Goal: Task Accomplishment & Management: Manage account settings

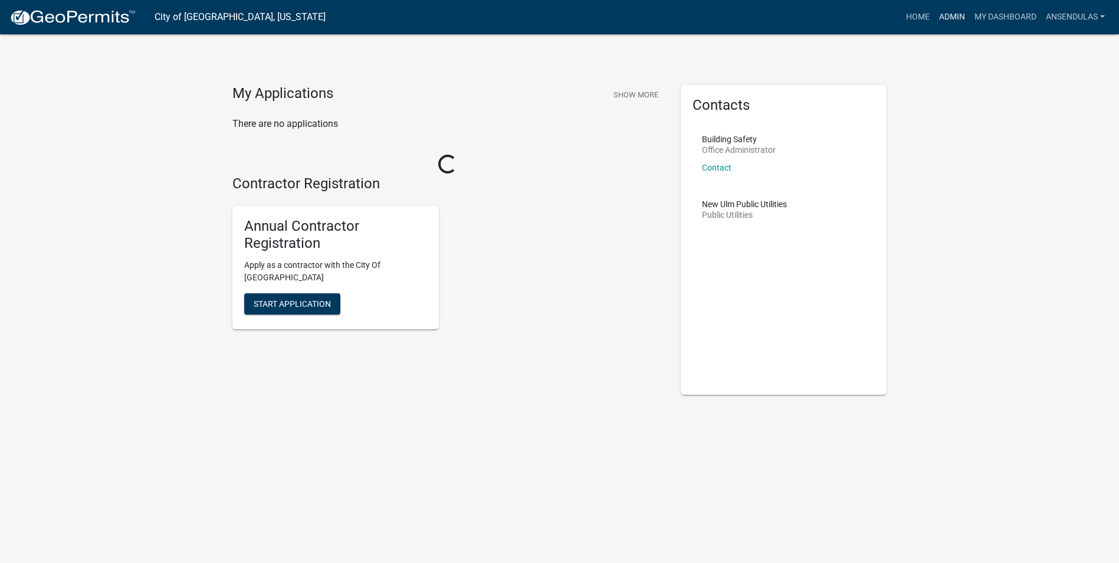
click at [959, 16] on link "Admin" at bounding box center [951, 17] width 35 height 22
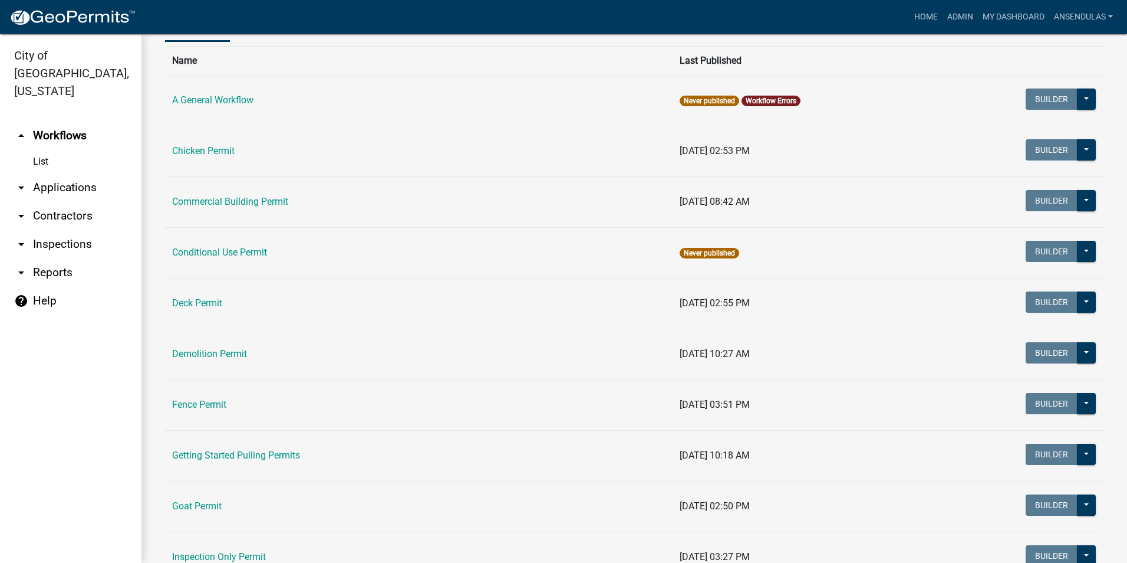
scroll to position [59, 0]
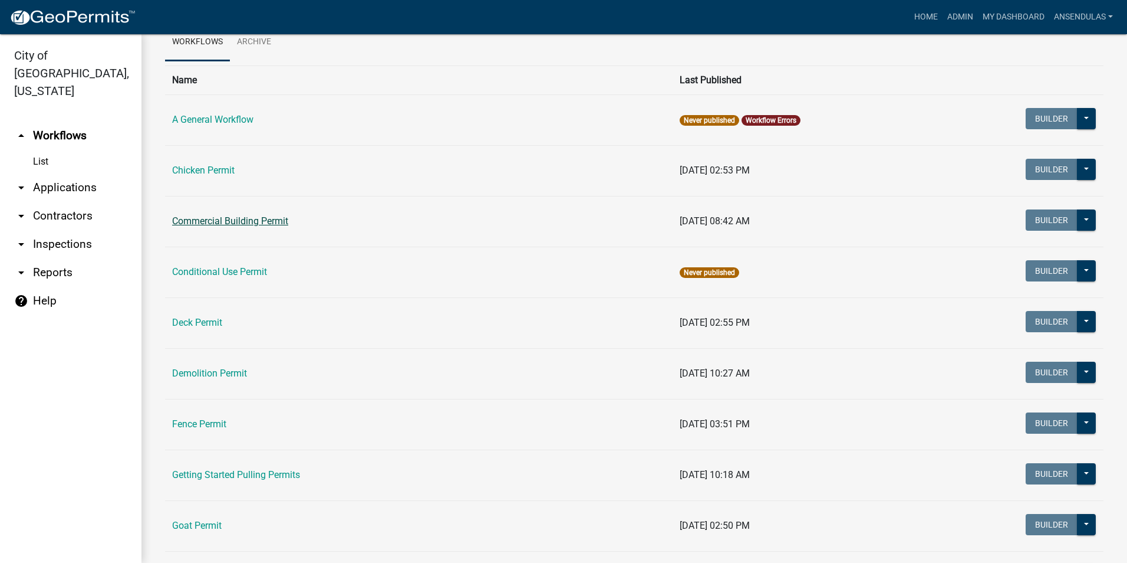
click at [215, 223] on link "Commercial Building Permit" at bounding box center [230, 220] width 116 height 11
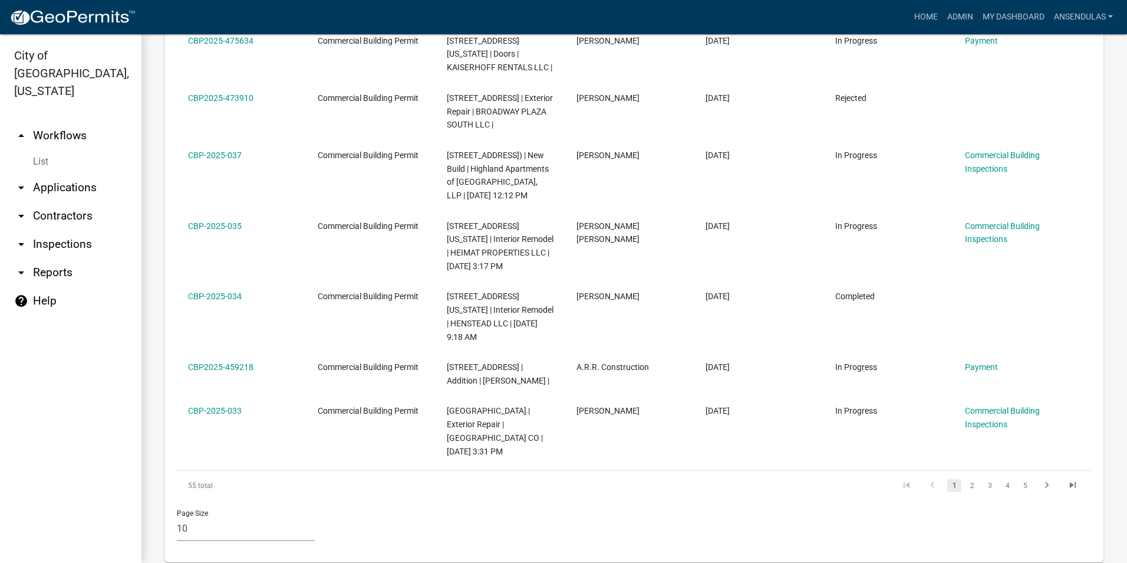
scroll to position [853, 0]
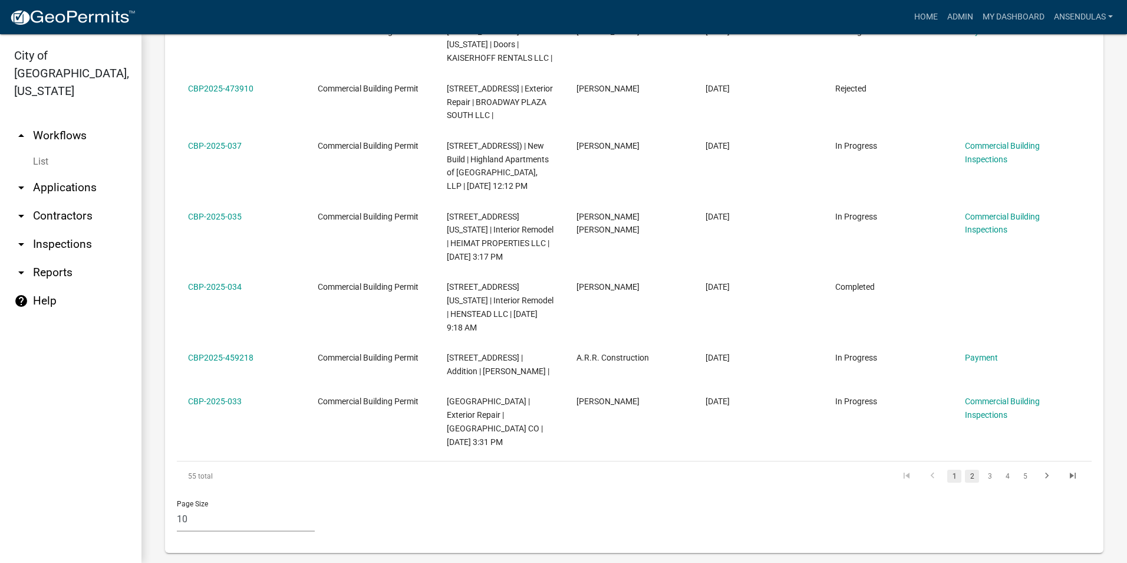
click at [965, 469] on link "2" at bounding box center [972, 475] width 14 height 13
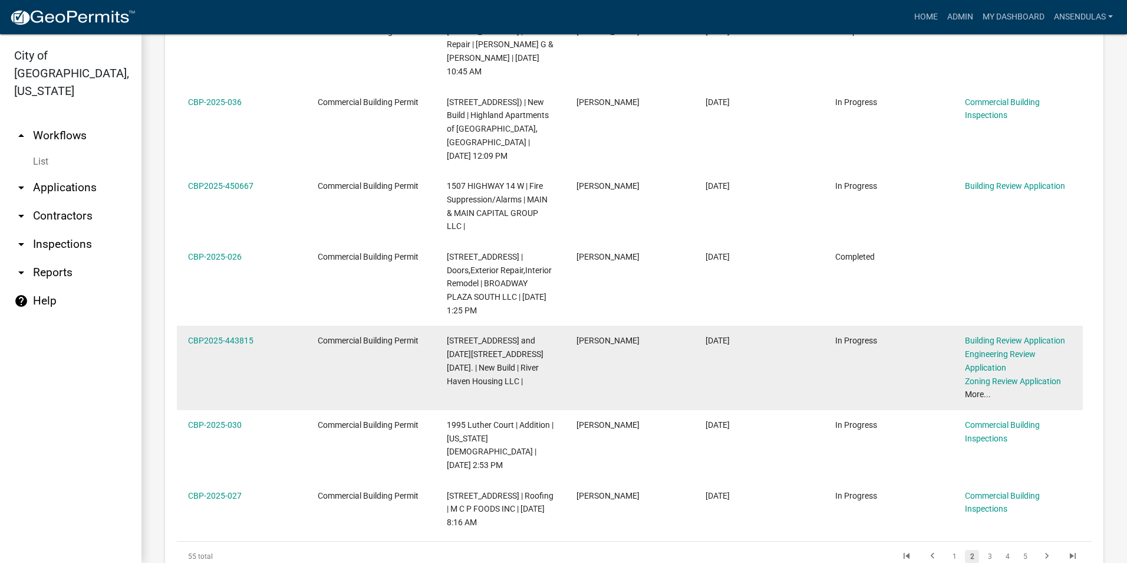
scroll to position [912, 0]
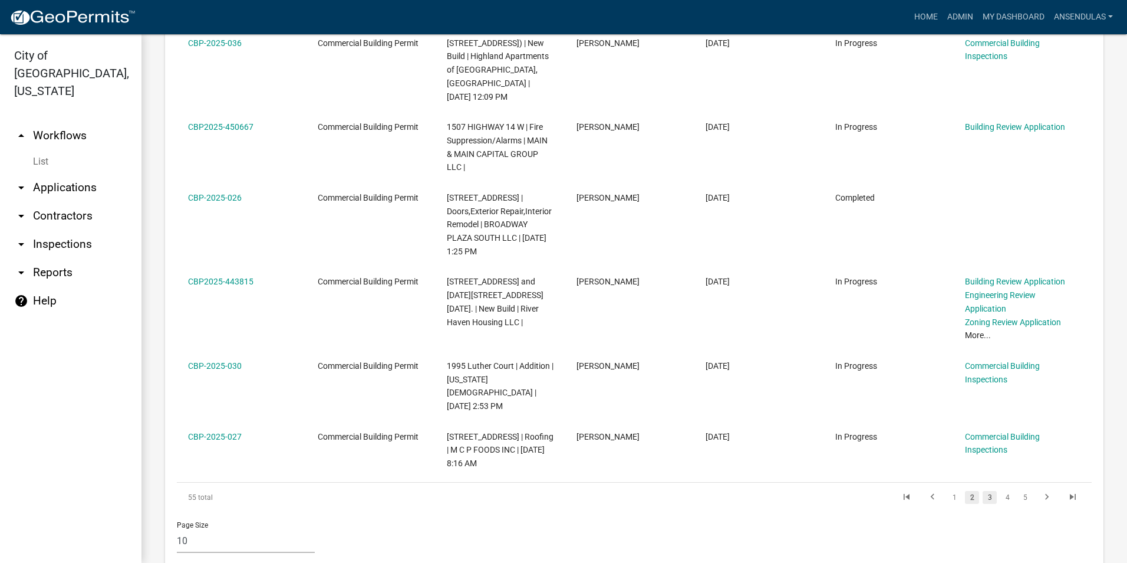
click at [983, 496] on link "3" at bounding box center [990, 497] width 14 height 13
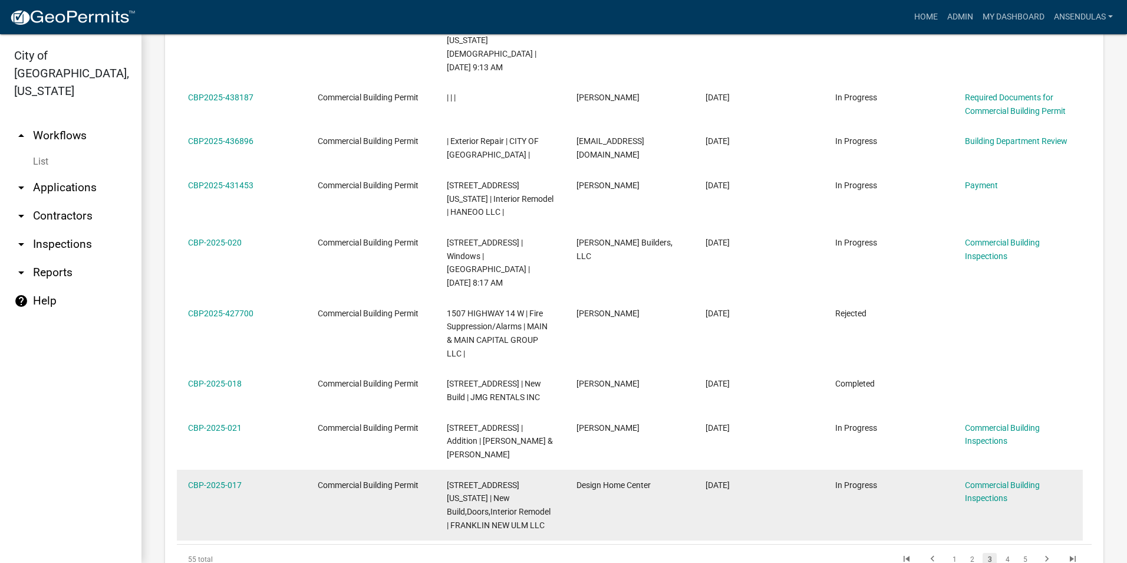
scroll to position [853, 0]
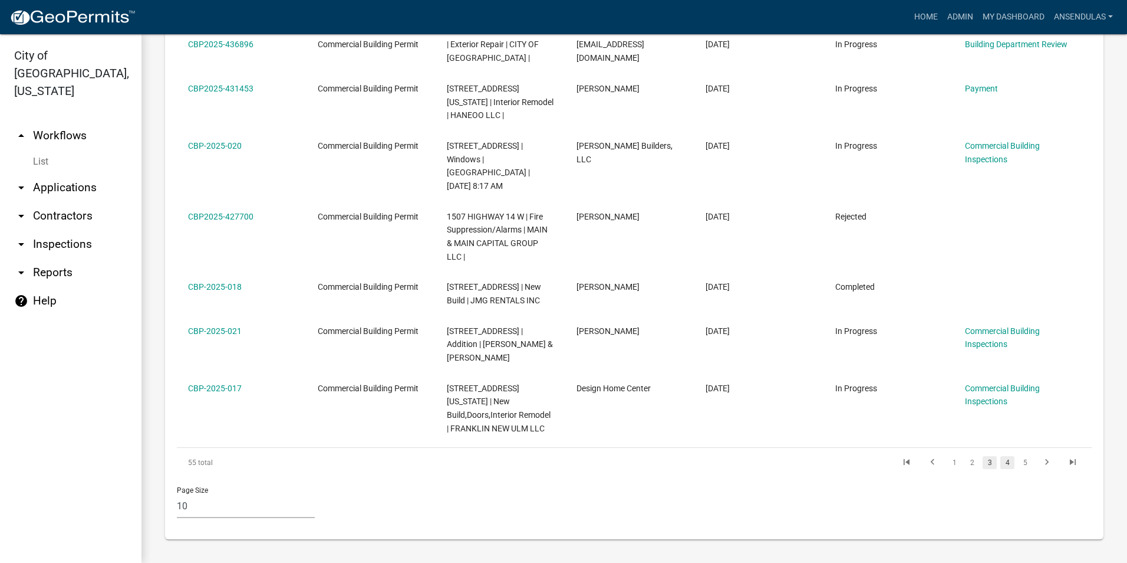
click at [1001, 465] on link "4" at bounding box center [1008, 462] width 14 height 13
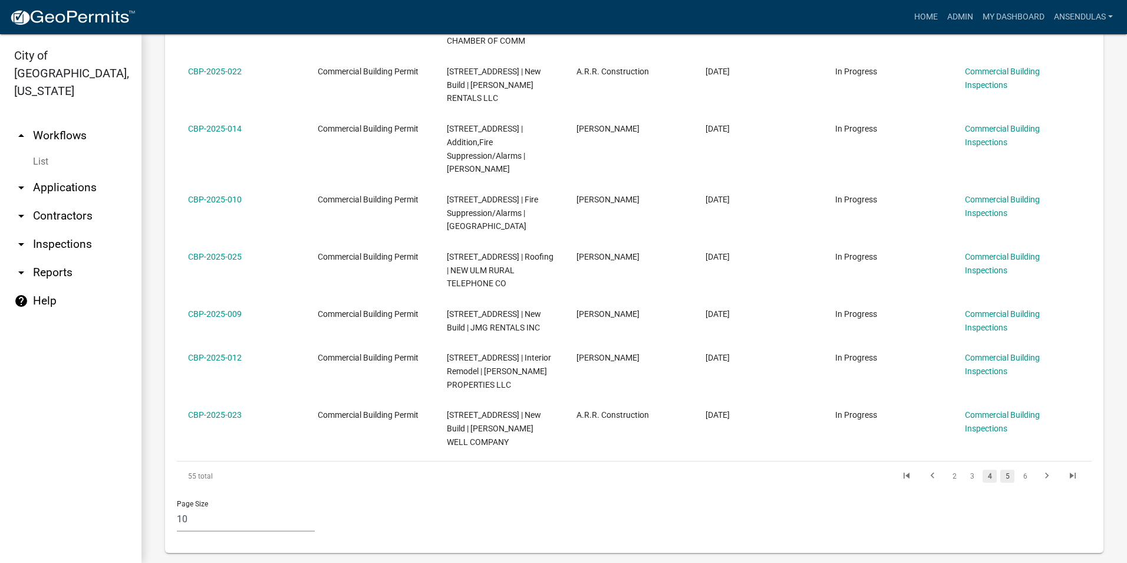
scroll to position [812, 0]
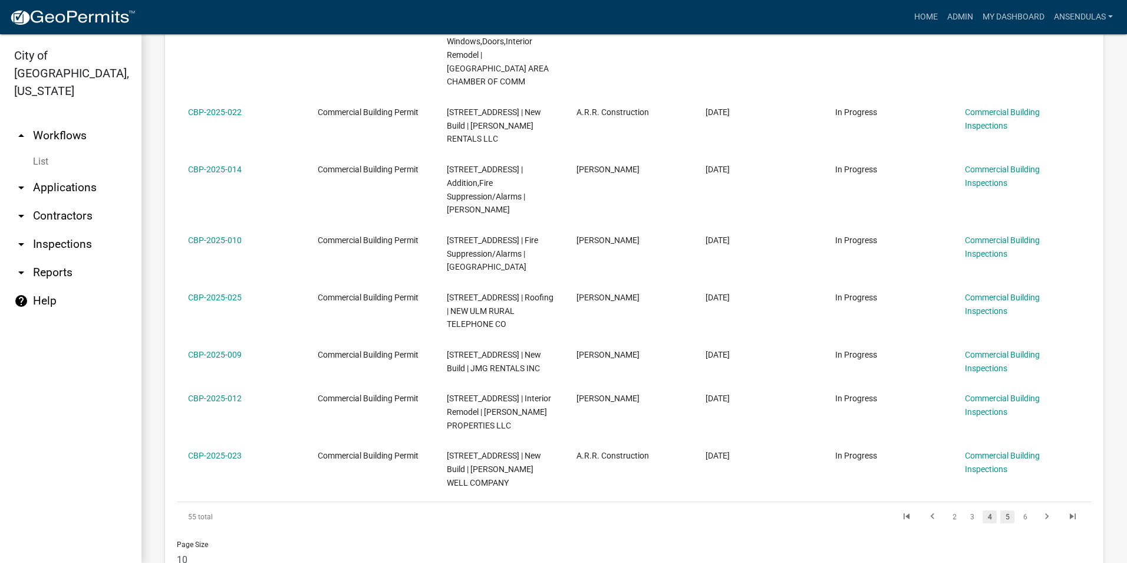
click at [1001, 510] on link "5" at bounding box center [1008, 516] width 14 height 13
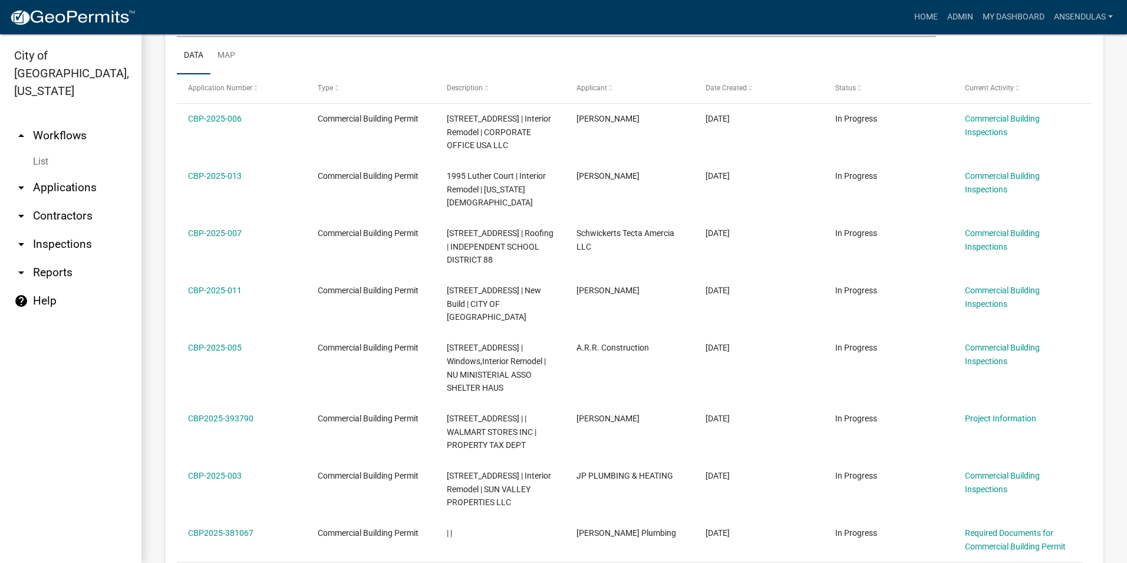
scroll to position [576, 0]
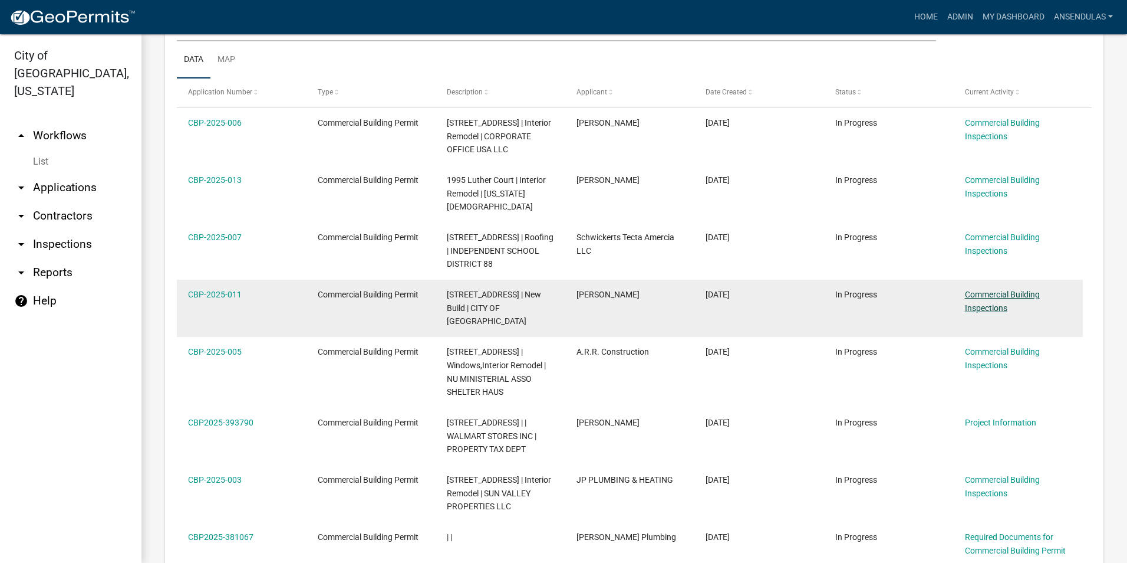
click at [995, 311] on link "Commercial Building Inspections" at bounding box center [1002, 301] width 75 height 23
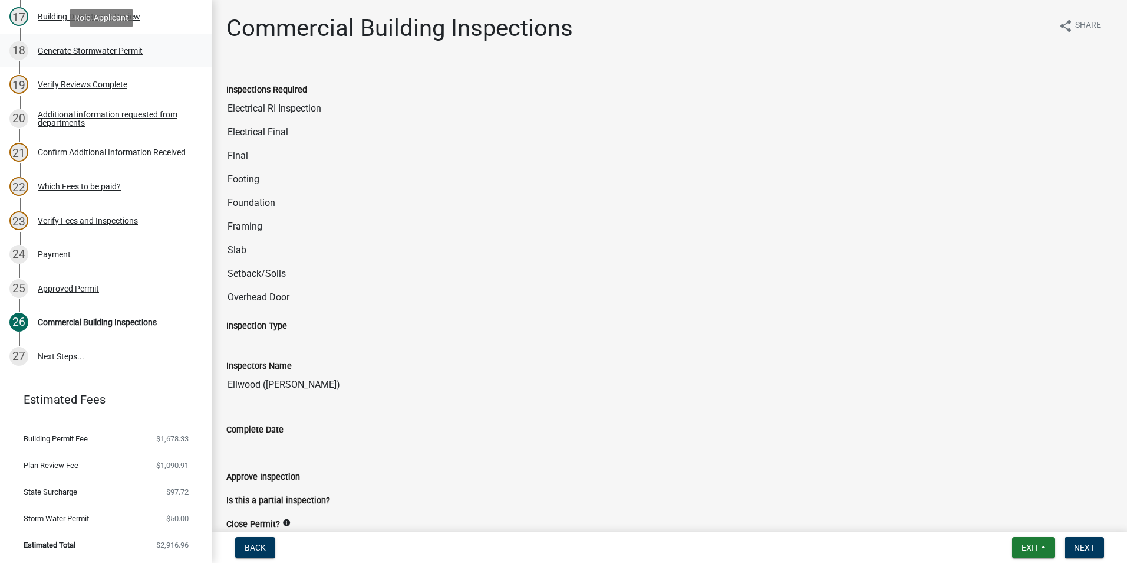
scroll to position [701, 0]
click at [83, 360] on link "27 Next Steps..." at bounding box center [106, 356] width 212 height 34
click at [73, 289] on div "Approved Permit" at bounding box center [68, 288] width 61 height 8
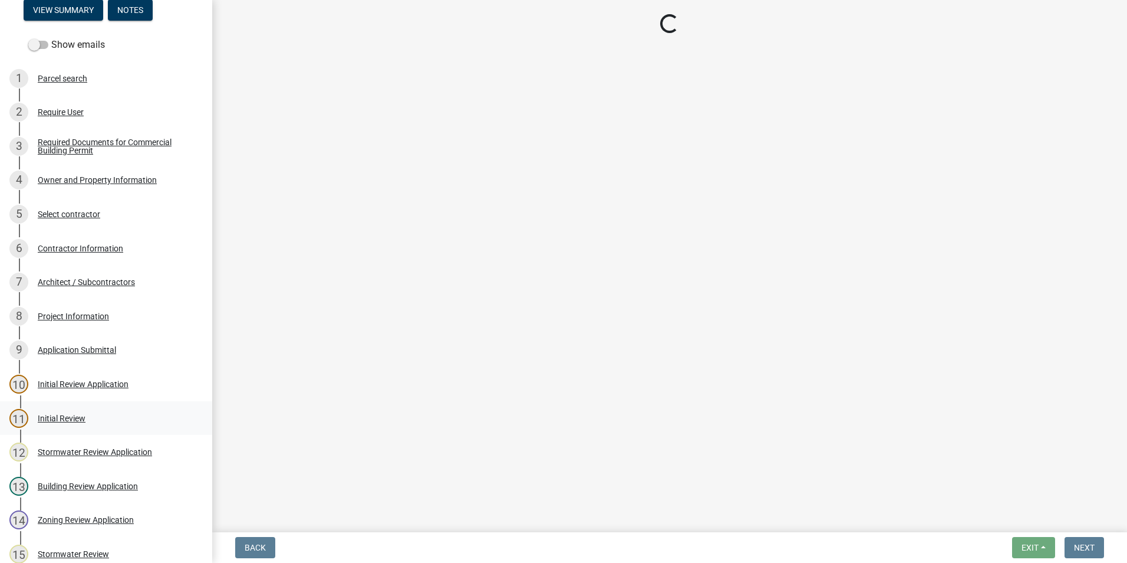
scroll to position [0, 0]
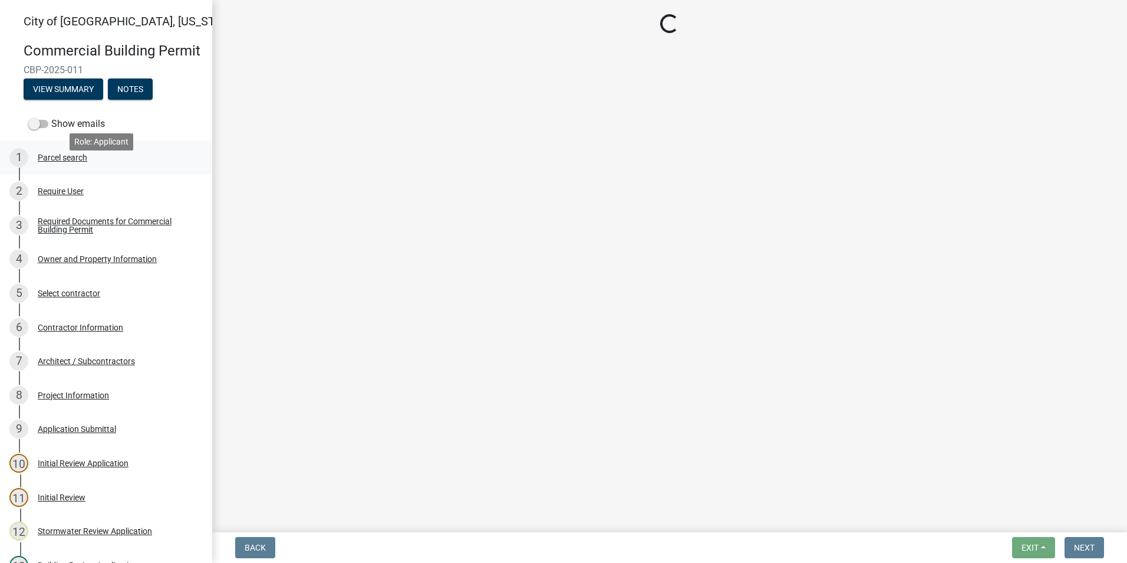
click at [64, 165] on div "1 Parcel search" at bounding box center [101, 157] width 184 height 19
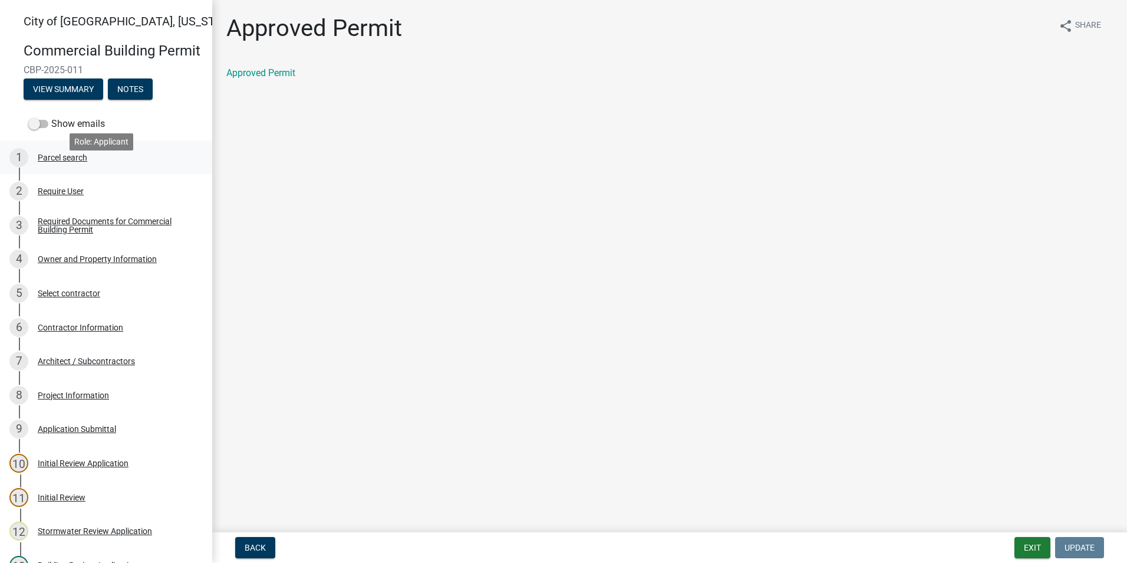
click at [70, 162] on div "Parcel search" at bounding box center [63, 157] width 50 height 8
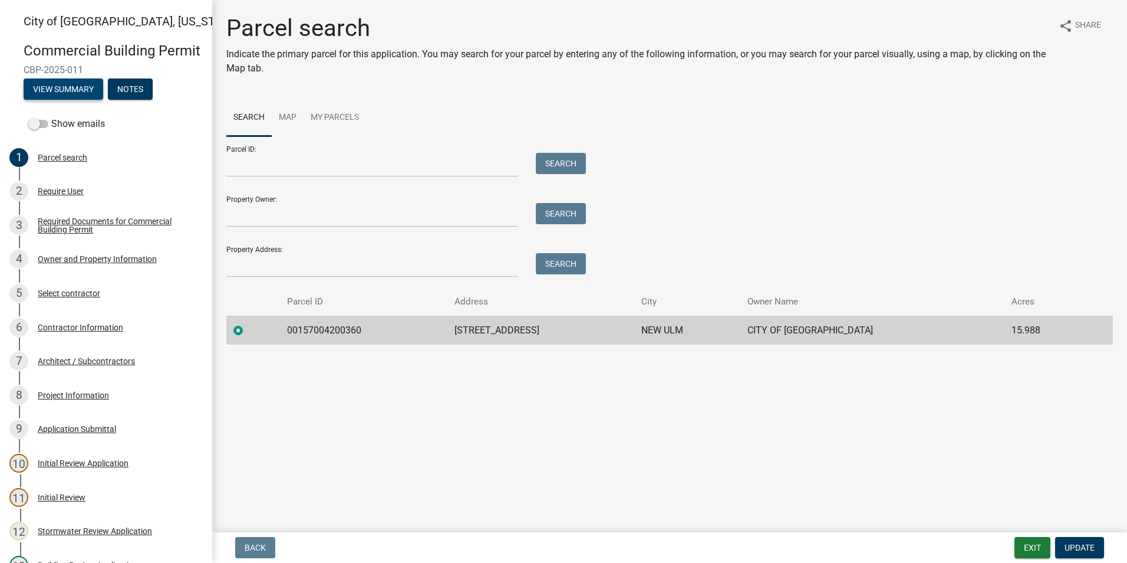
click at [71, 100] on button "View Summary" at bounding box center [64, 88] width 80 height 21
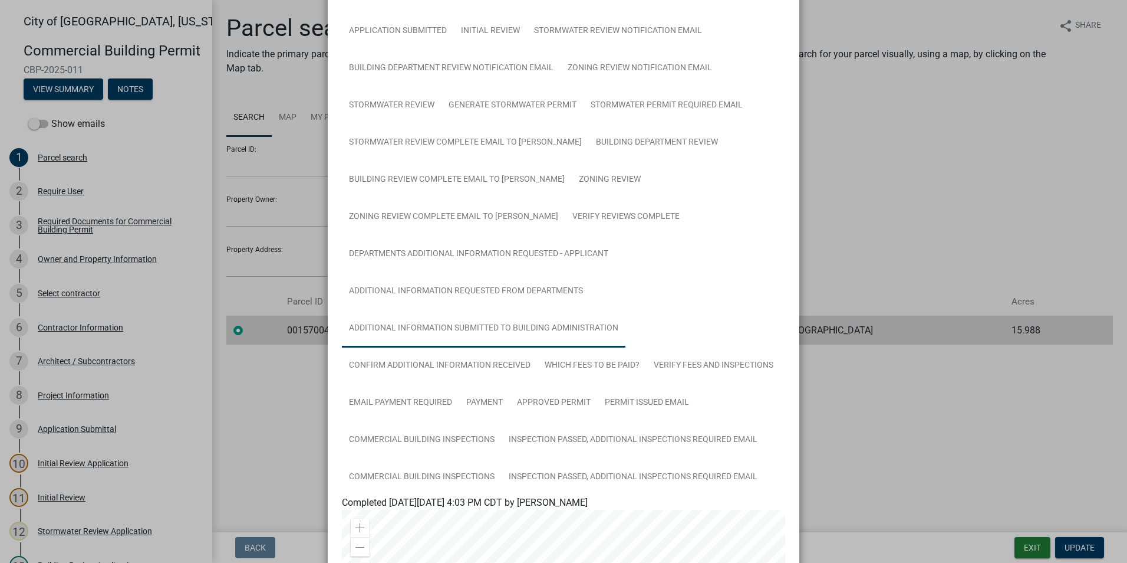
scroll to position [236, 0]
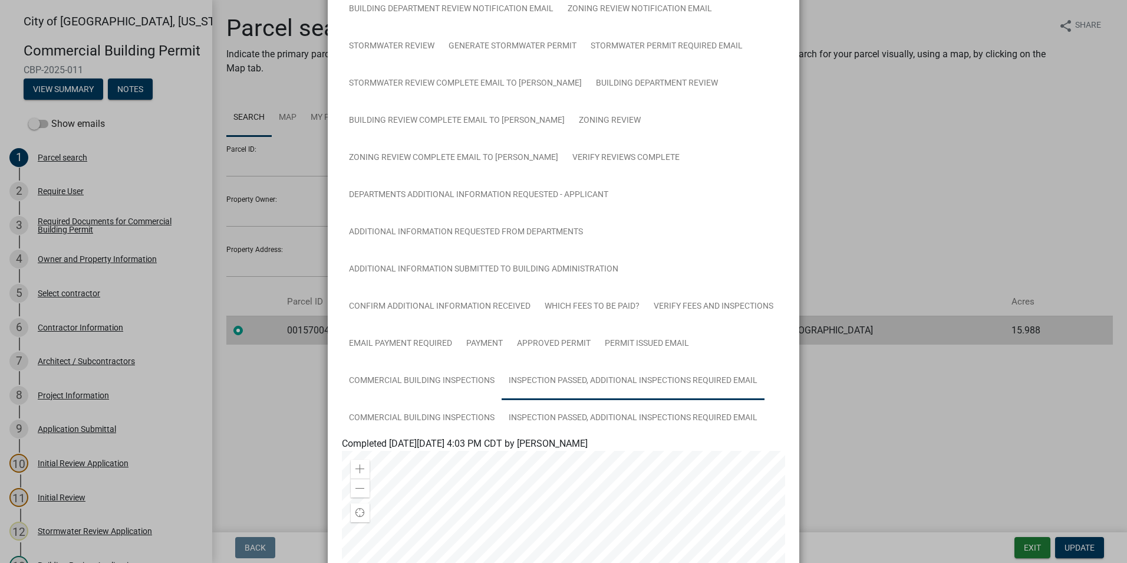
click at [588, 388] on link "Inspection Passed, Additional Inspections Required Email" at bounding box center [633, 381] width 263 height 38
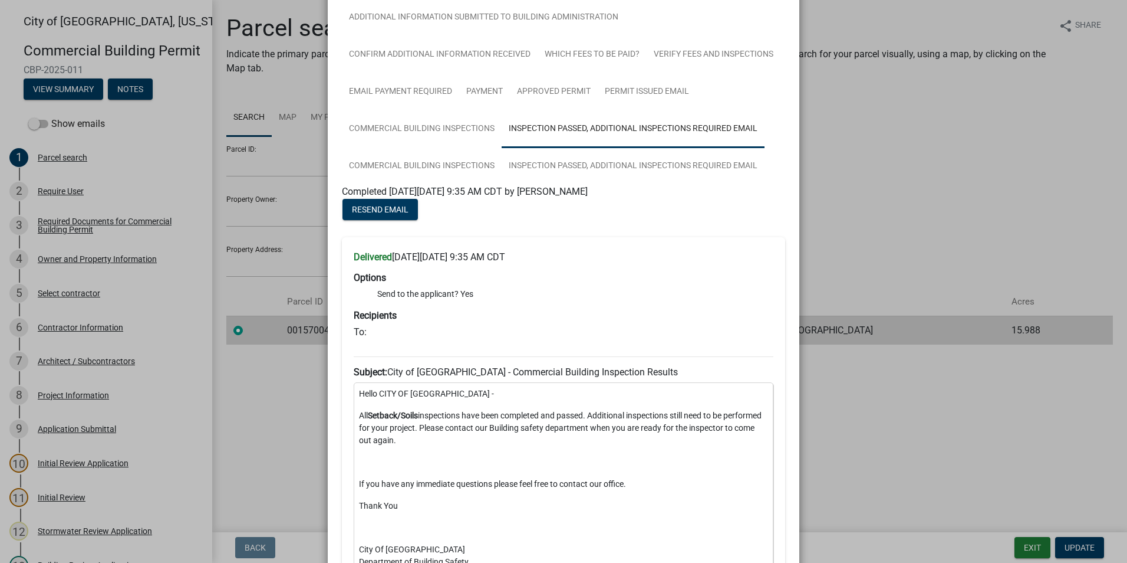
scroll to position [469, 0]
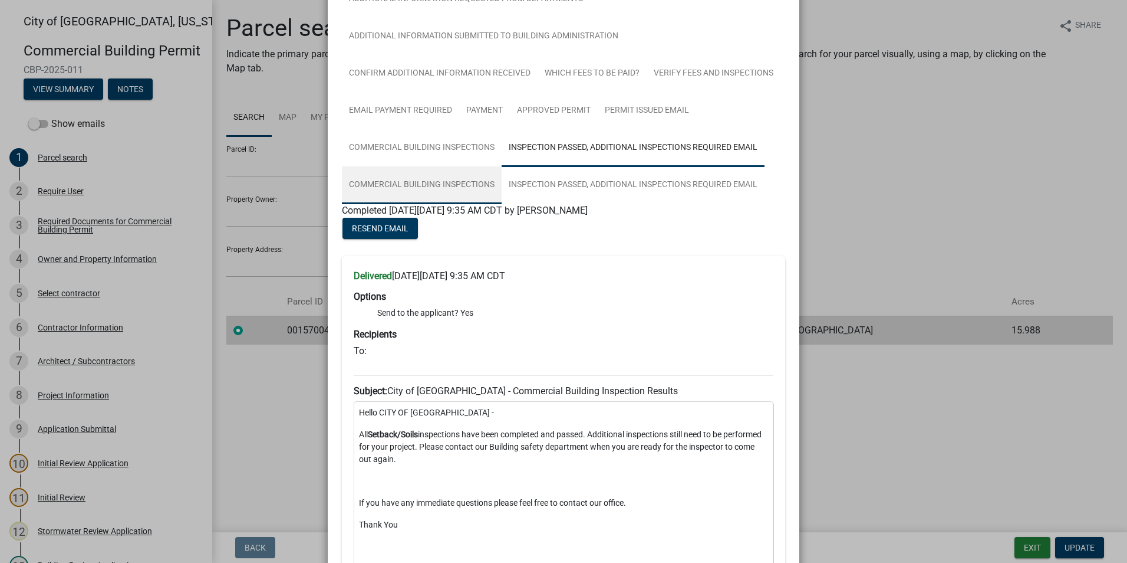
click at [443, 179] on link "Commercial Building Inspections" at bounding box center [422, 185] width 160 height 38
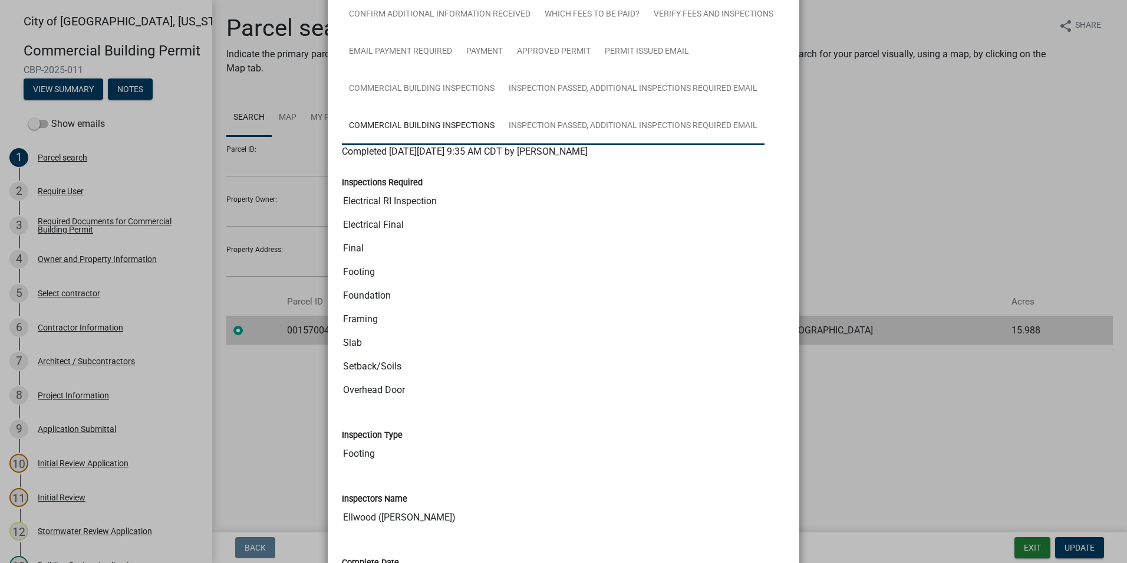
click at [566, 128] on link "Inspection Passed, Additional Inspections Required Email" at bounding box center [633, 126] width 263 height 38
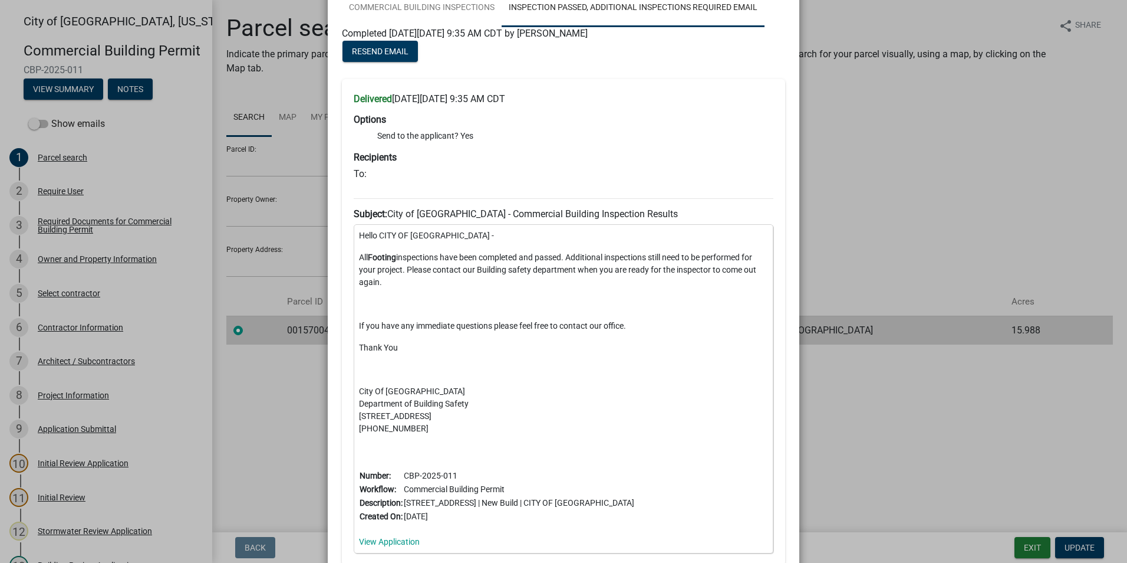
scroll to position [705, 0]
